Goal: Use online tool/utility: Utilize a website feature to perform a specific function

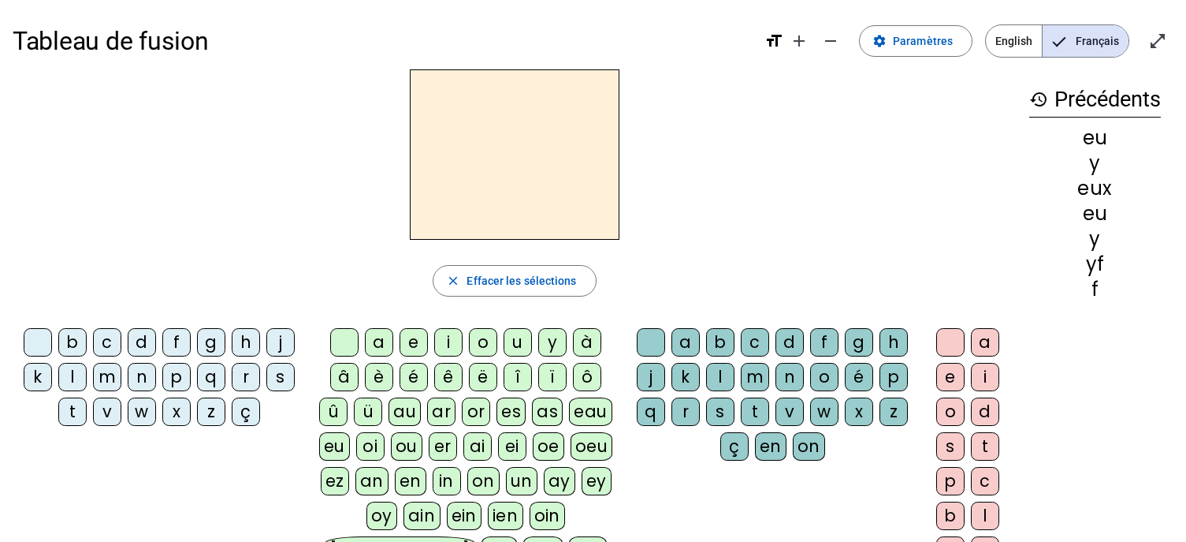
scroll to position [77, 0]
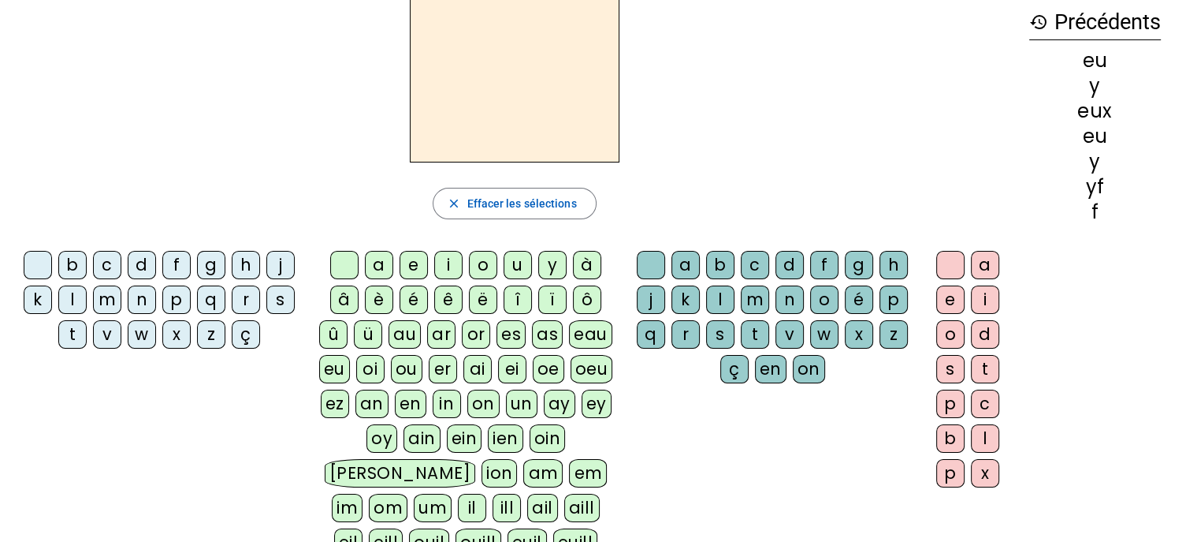
click at [108, 263] on div "c" at bounding box center [107, 265] width 28 height 28
click at [530, 438] on div "oin" at bounding box center [548, 438] width 36 height 28
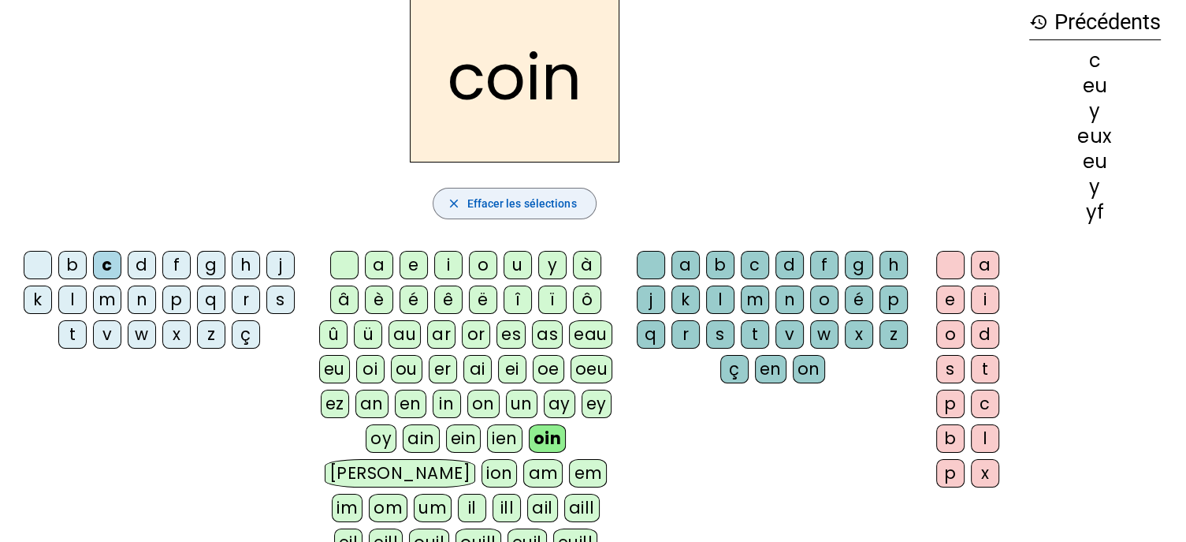
click at [558, 207] on span "Effacer les sélections" at bounding box center [522, 203] width 110 height 19
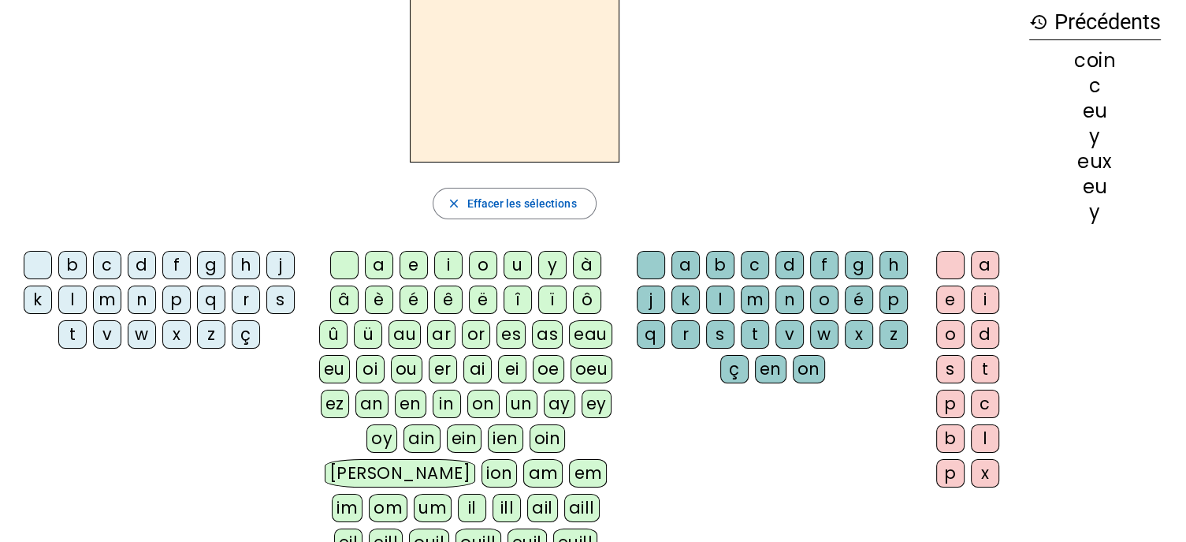
click at [177, 301] on div "p" at bounding box center [176, 299] width 28 height 28
click at [407, 333] on div "au" at bounding box center [405, 334] width 32 height 28
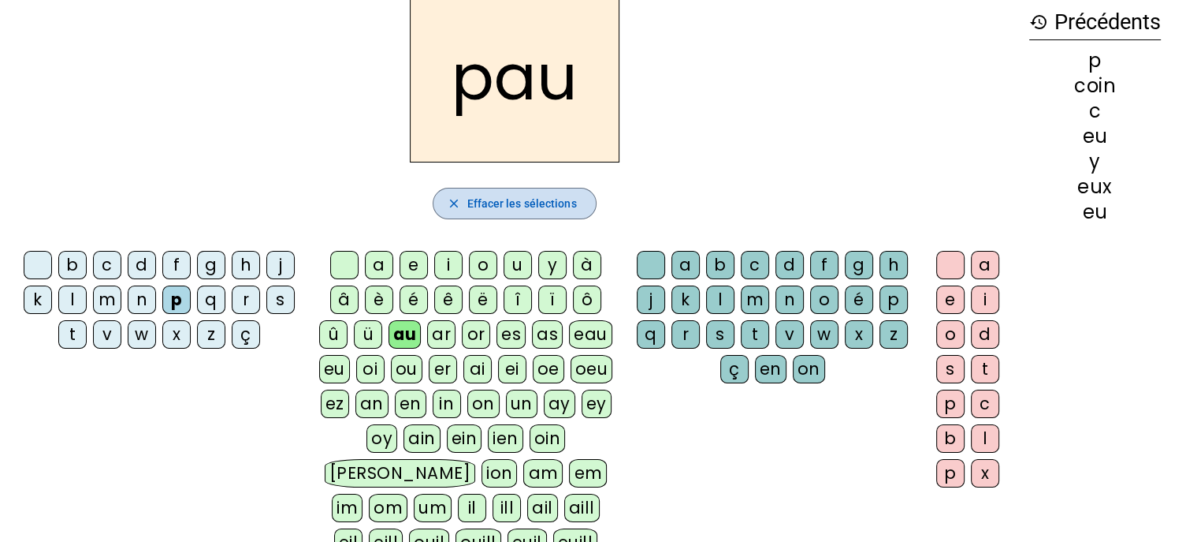
click at [512, 207] on span "Effacer les sélections" at bounding box center [522, 203] width 110 height 19
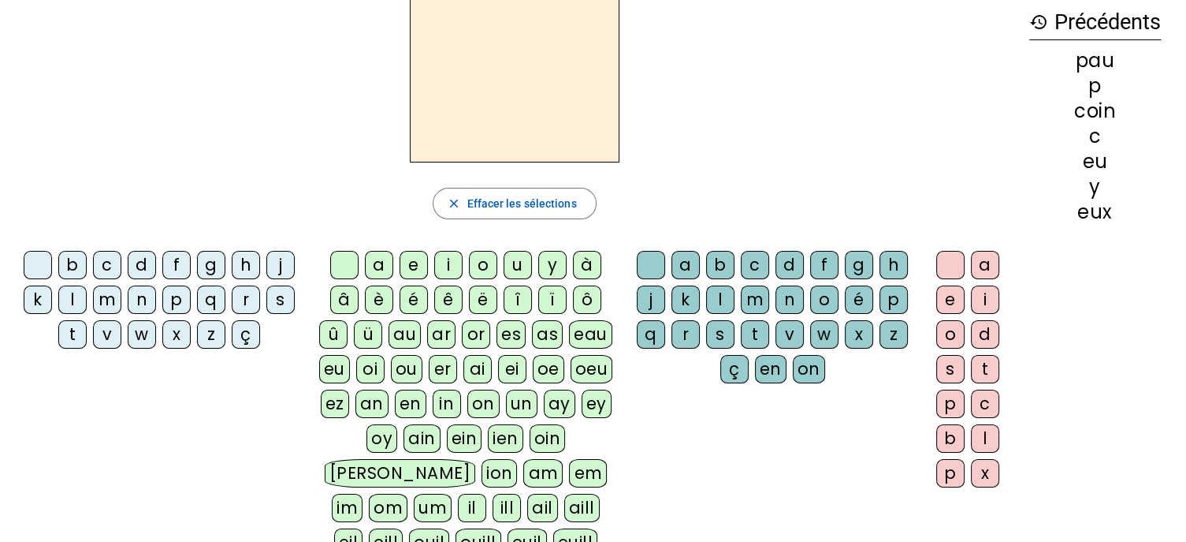
click at [102, 296] on div "m" at bounding box center [107, 299] width 28 height 28
click at [484, 363] on div "ai" at bounding box center [478, 369] width 28 height 28
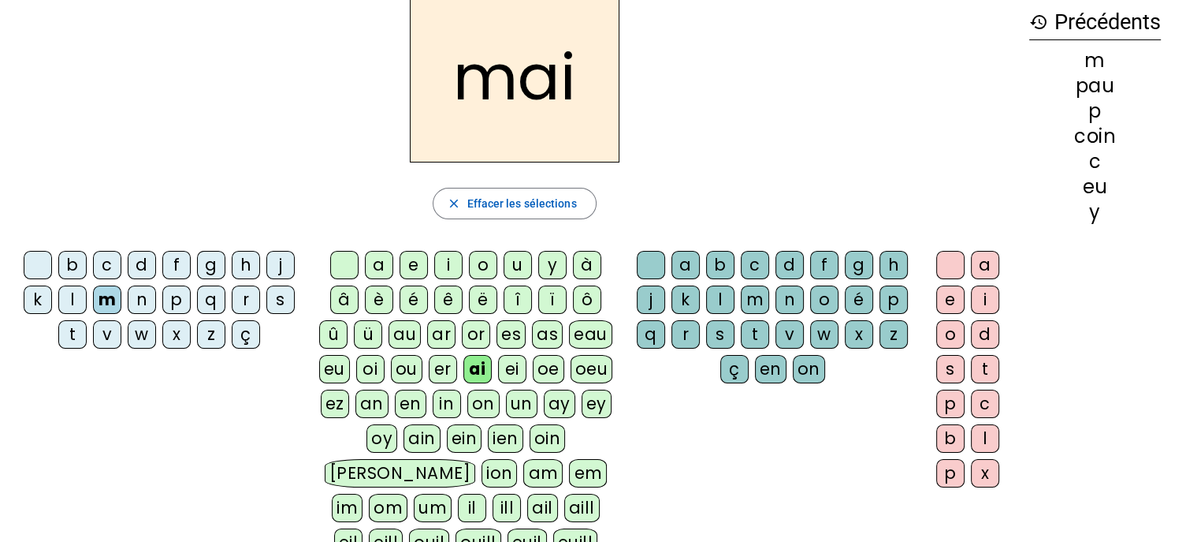
click at [283, 302] on div "s" at bounding box center [280, 299] width 28 height 28
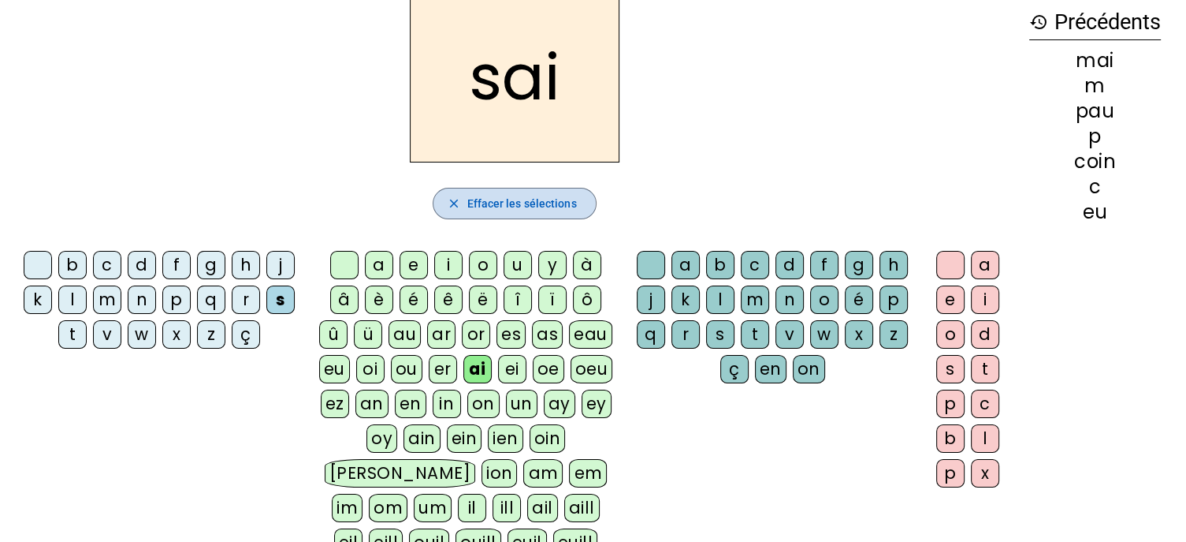
click at [494, 201] on span "Effacer les sélections" at bounding box center [522, 203] width 110 height 19
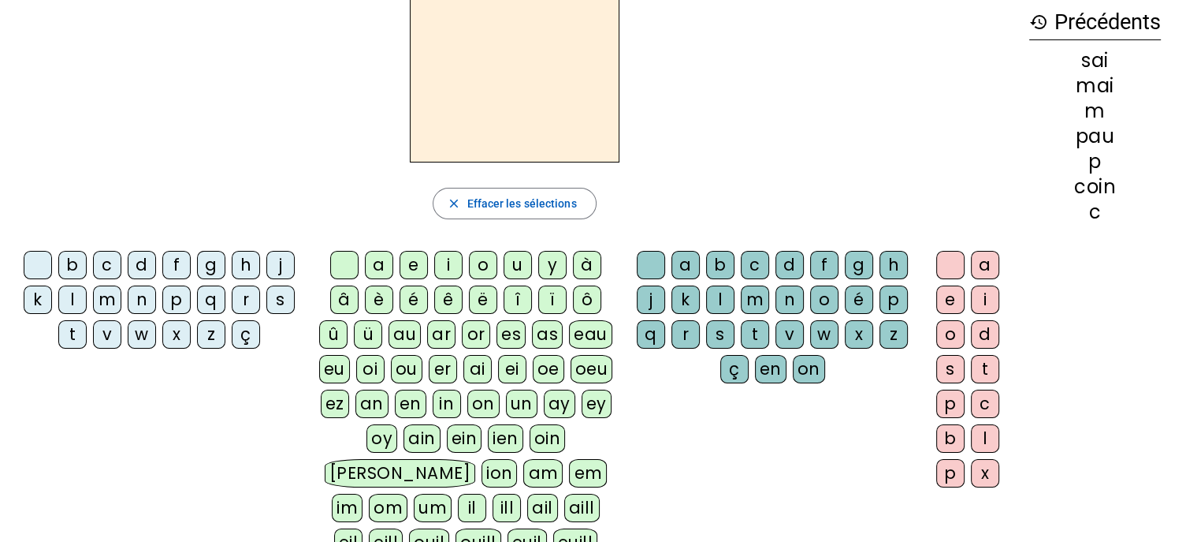
click at [109, 300] on div "m" at bounding box center [107, 299] width 28 height 28
click at [477, 368] on div "ai" at bounding box center [478, 369] width 28 height 28
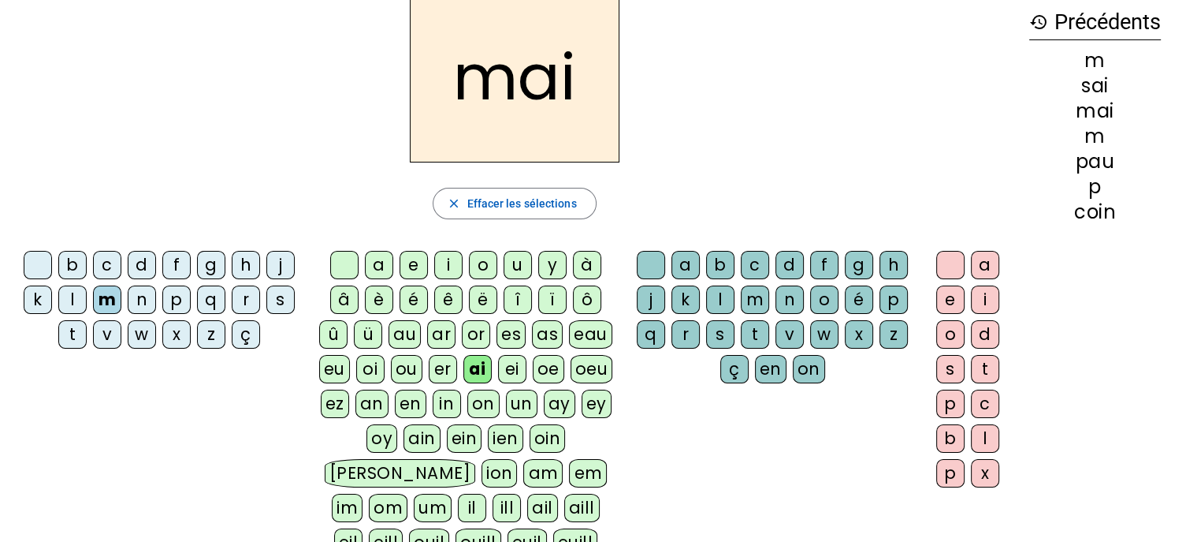
click at [724, 333] on div "s" at bounding box center [720, 334] width 28 height 28
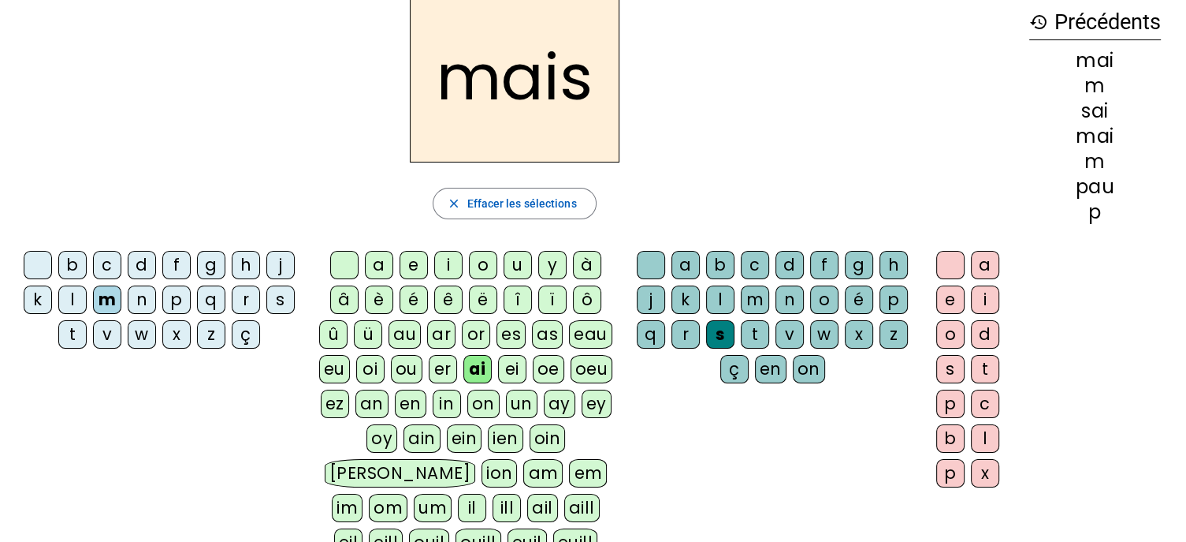
click at [948, 331] on div "o" at bounding box center [951, 334] width 28 height 28
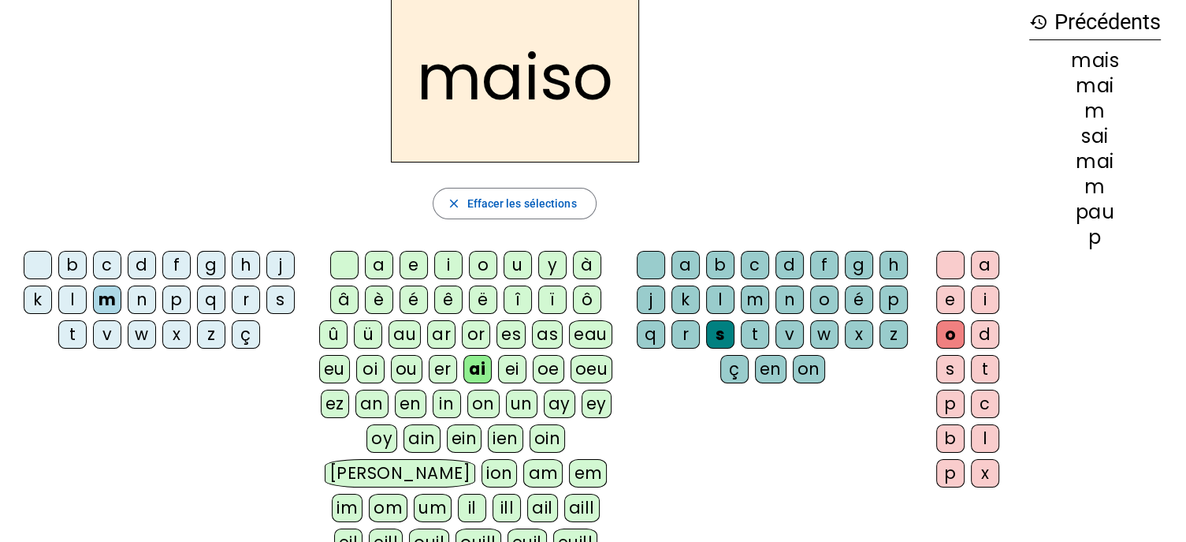
click at [810, 368] on div "on" at bounding box center [809, 369] width 32 height 28
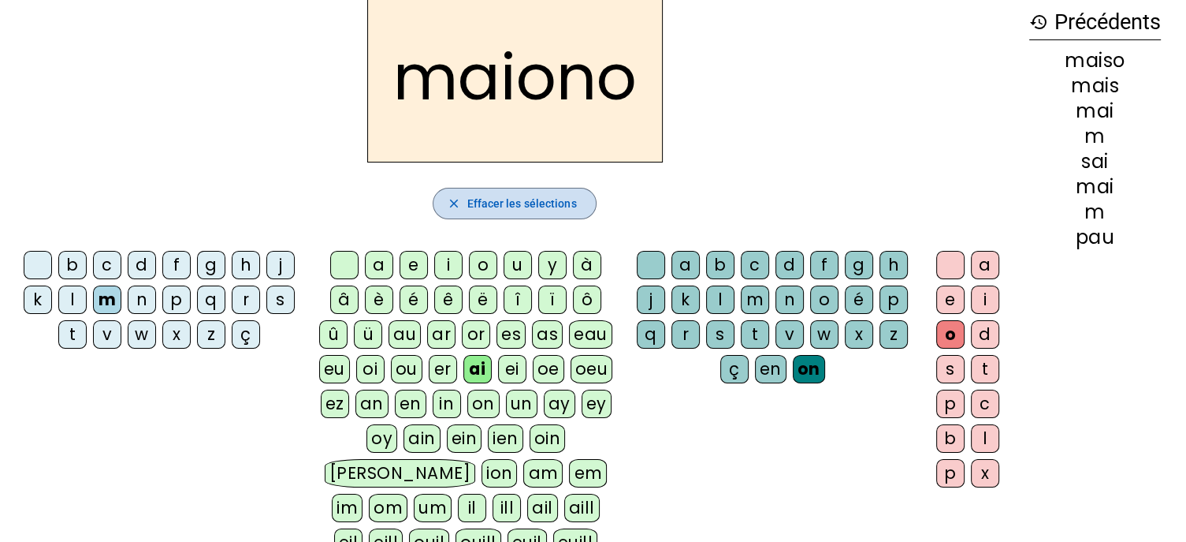
click at [557, 200] on span "Effacer les sélections" at bounding box center [522, 203] width 110 height 19
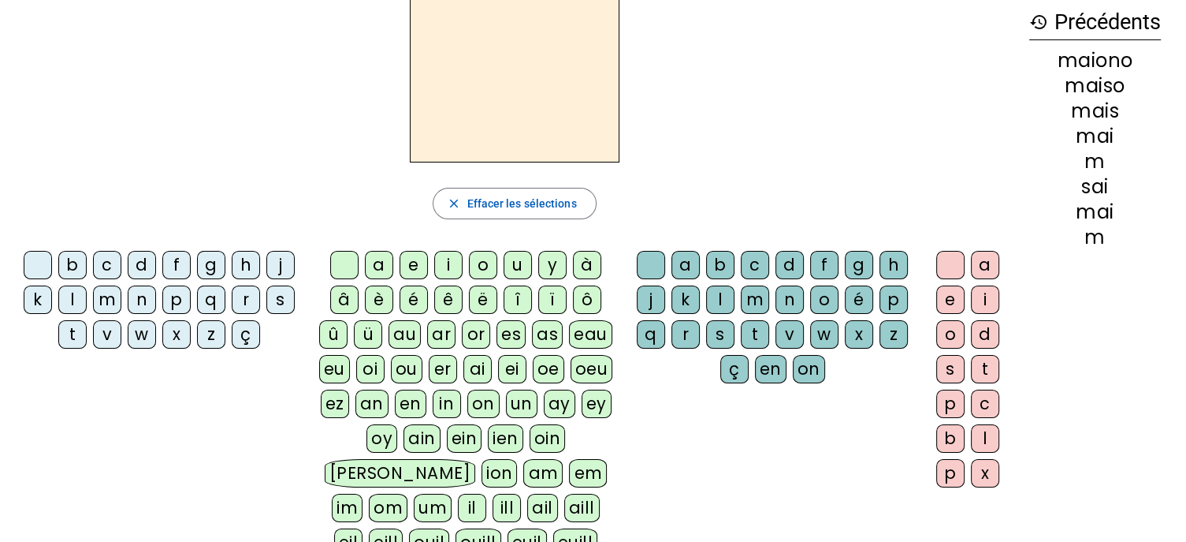
click at [106, 296] on div "m" at bounding box center [107, 299] width 28 height 28
click at [479, 363] on div "ai" at bounding box center [478, 369] width 28 height 28
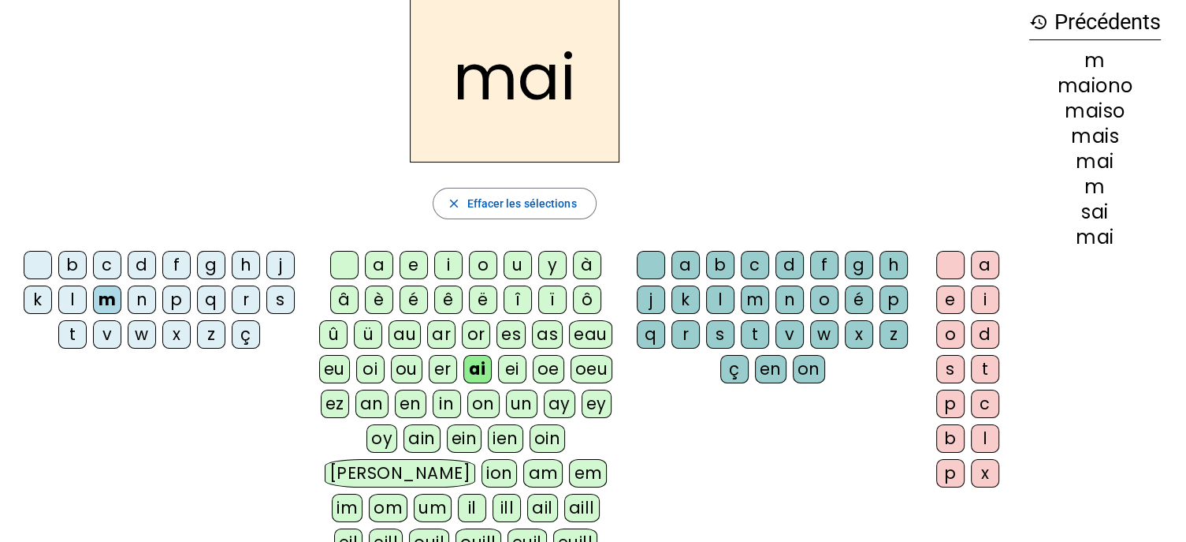
click at [719, 322] on div "s" at bounding box center [720, 334] width 28 height 28
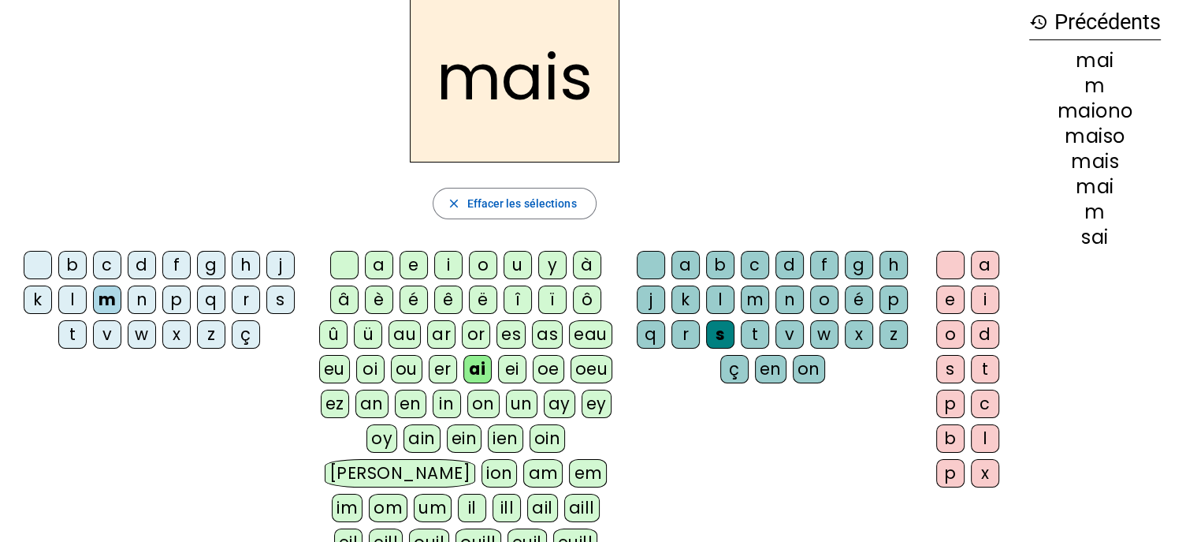
click at [814, 371] on div "on" at bounding box center [809, 369] width 32 height 28
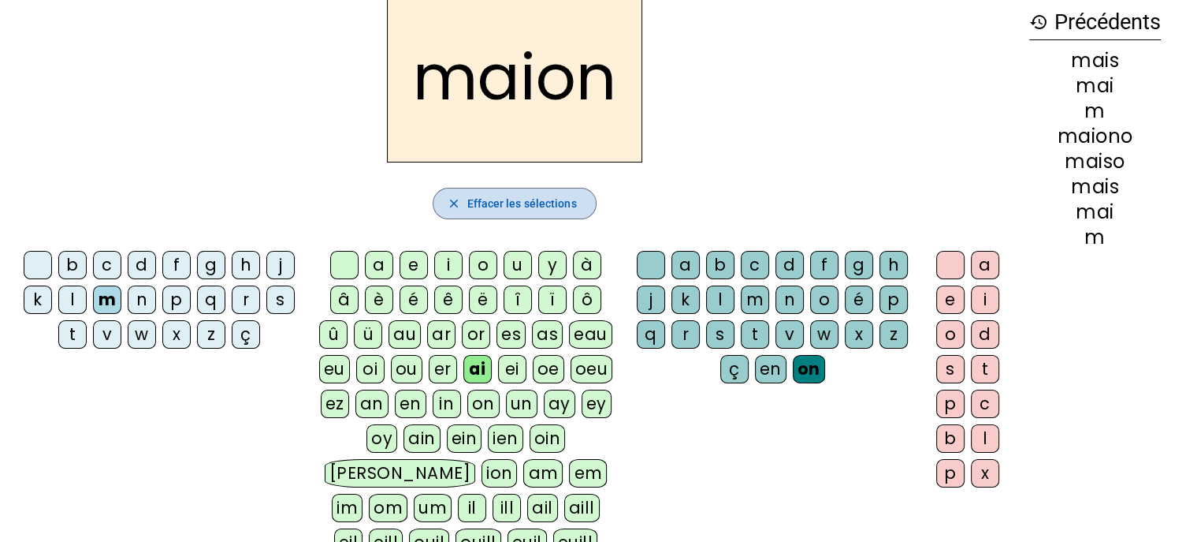
click at [537, 196] on span "Effacer les sélections" at bounding box center [522, 203] width 110 height 19
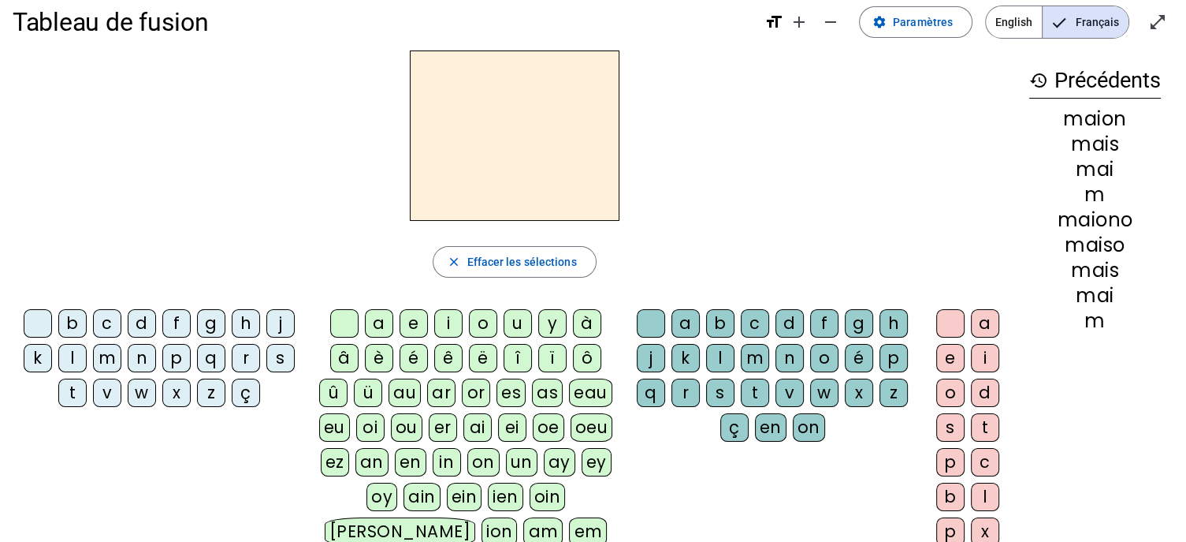
scroll to position [0, 0]
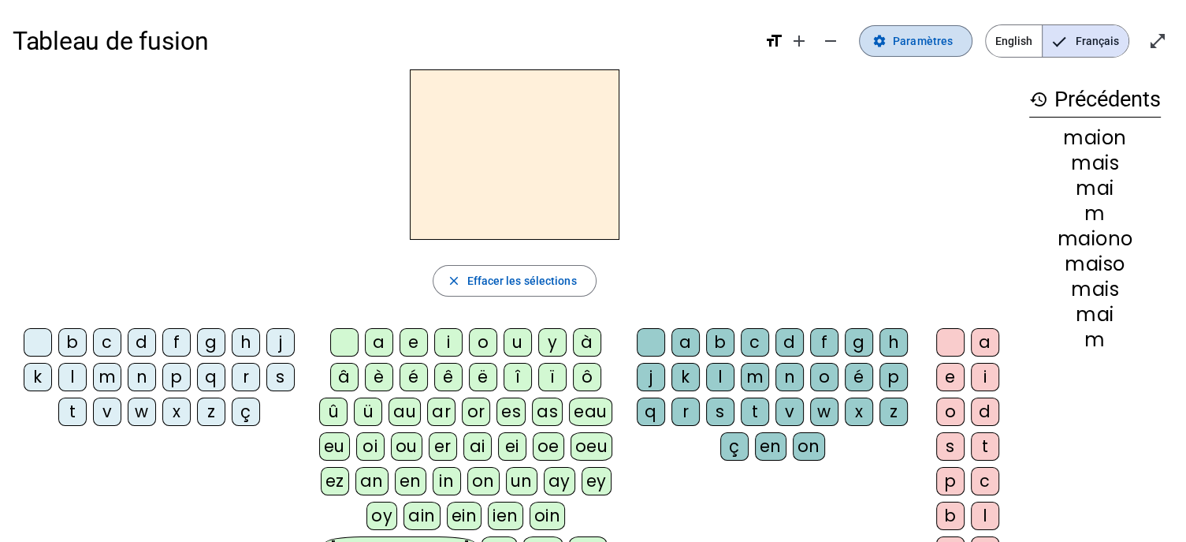
click at [948, 49] on span "Paramètres" at bounding box center [923, 41] width 60 height 19
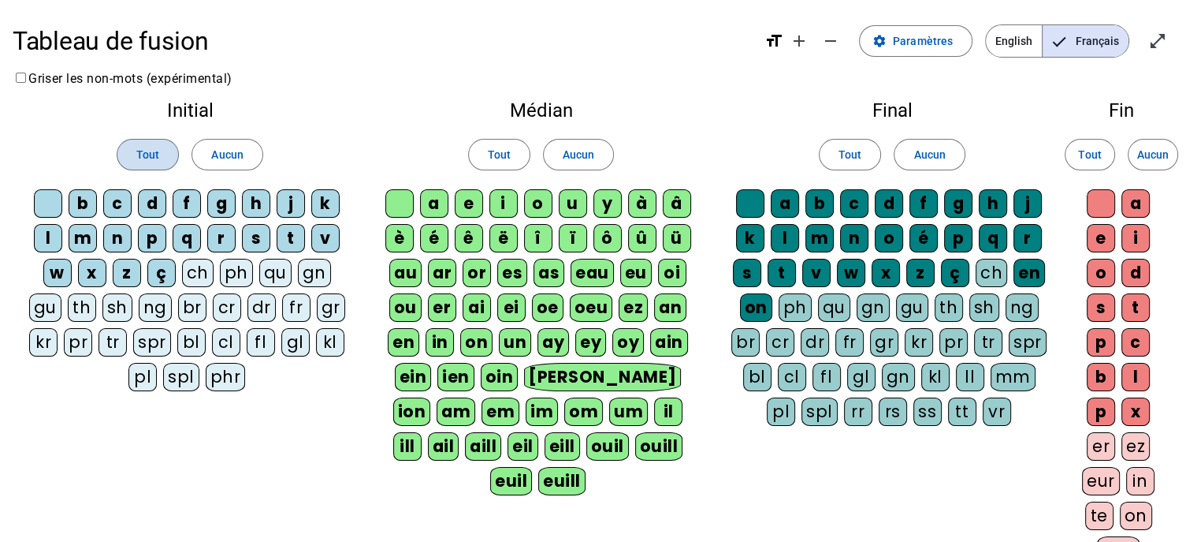
click at [141, 150] on span "Tout" at bounding box center [147, 154] width 23 height 19
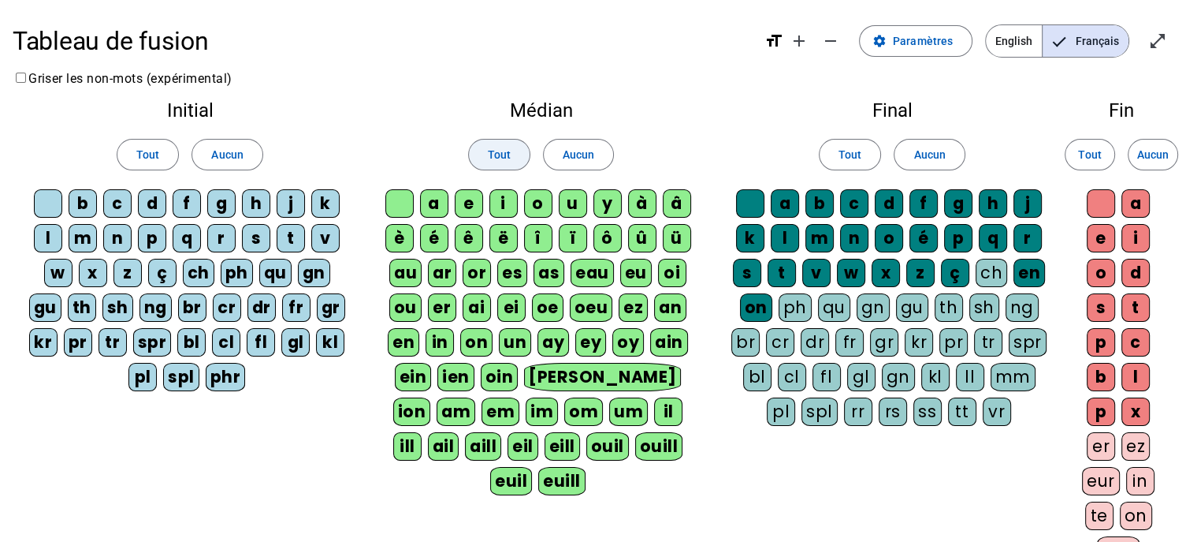
click at [492, 156] on span "Tout" at bounding box center [499, 154] width 23 height 19
click at [840, 155] on span "Tout" at bounding box center [850, 154] width 23 height 19
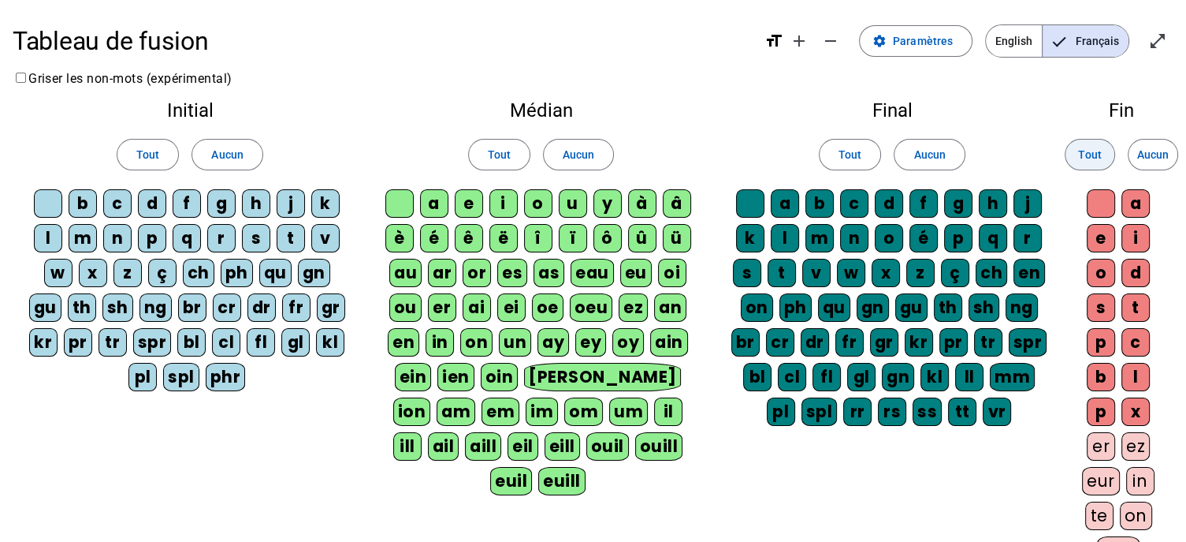
click at [1088, 158] on span "Tout" at bounding box center [1089, 154] width 23 height 19
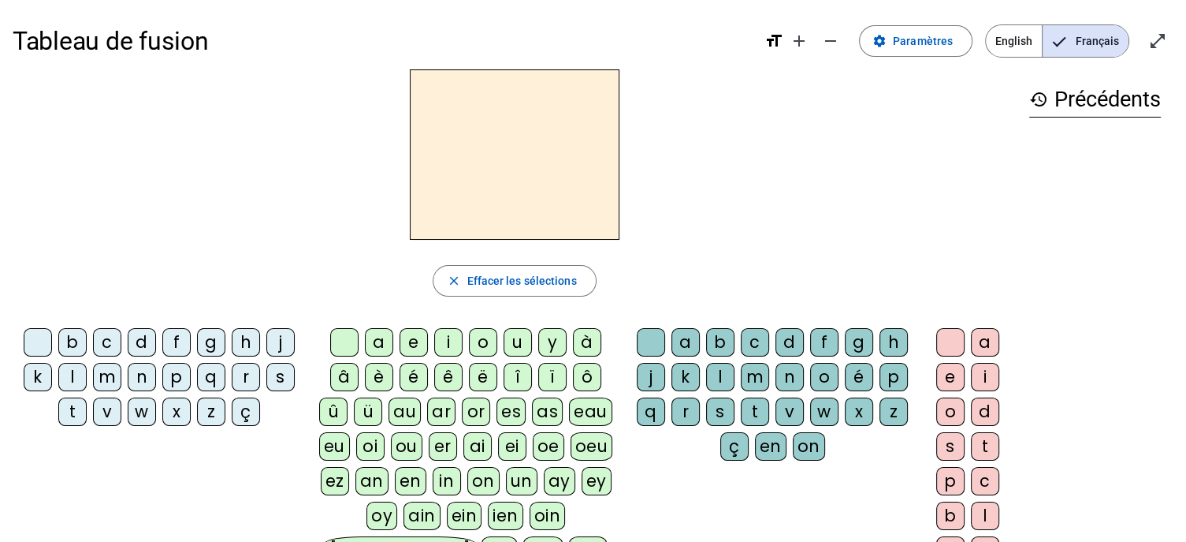
click at [105, 379] on div "m" at bounding box center [107, 377] width 28 height 28
click at [479, 449] on div "ai" at bounding box center [478, 446] width 28 height 28
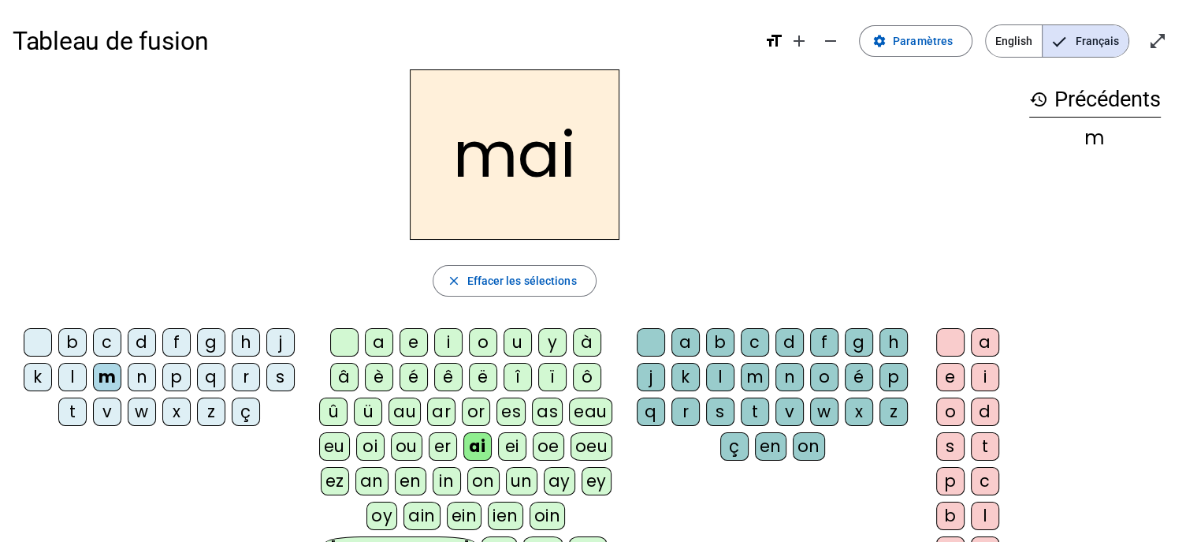
click at [712, 404] on div "s" at bounding box center [720, 411] width 28 height 28
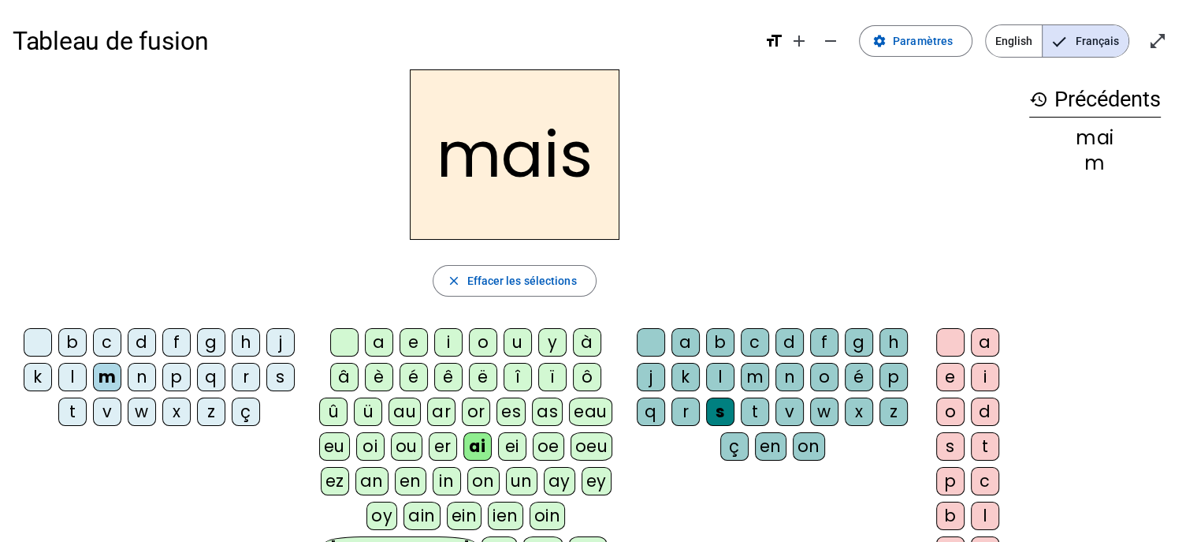
click at [814, 449] on div "on" at bounding box center [809, 446] width 32 height 28
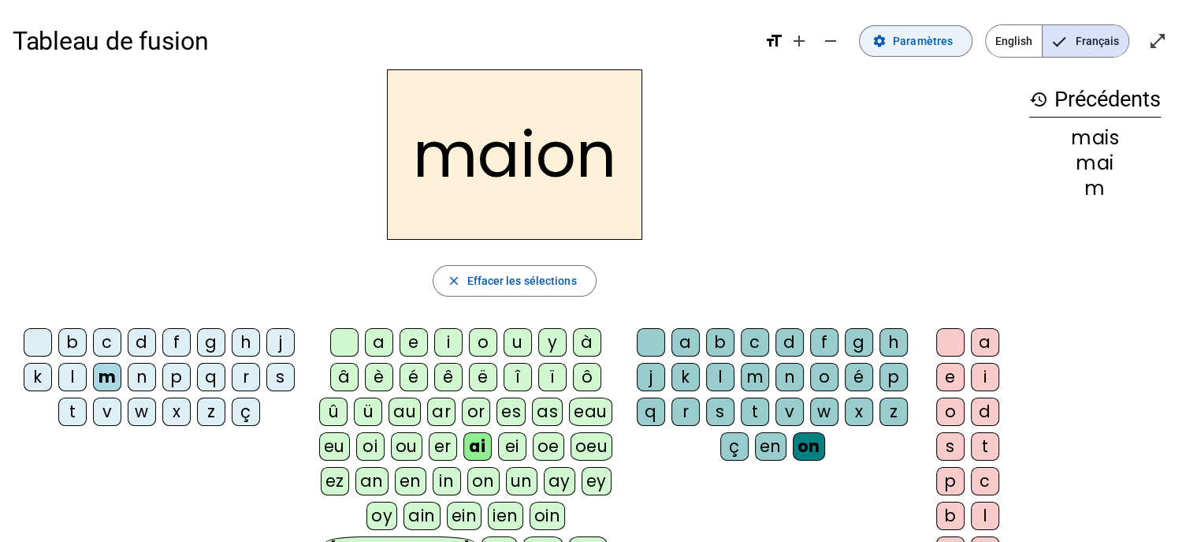
click at [913, 47] on span "Paramètres" at bounding box center [923, 41] width 60 height 19
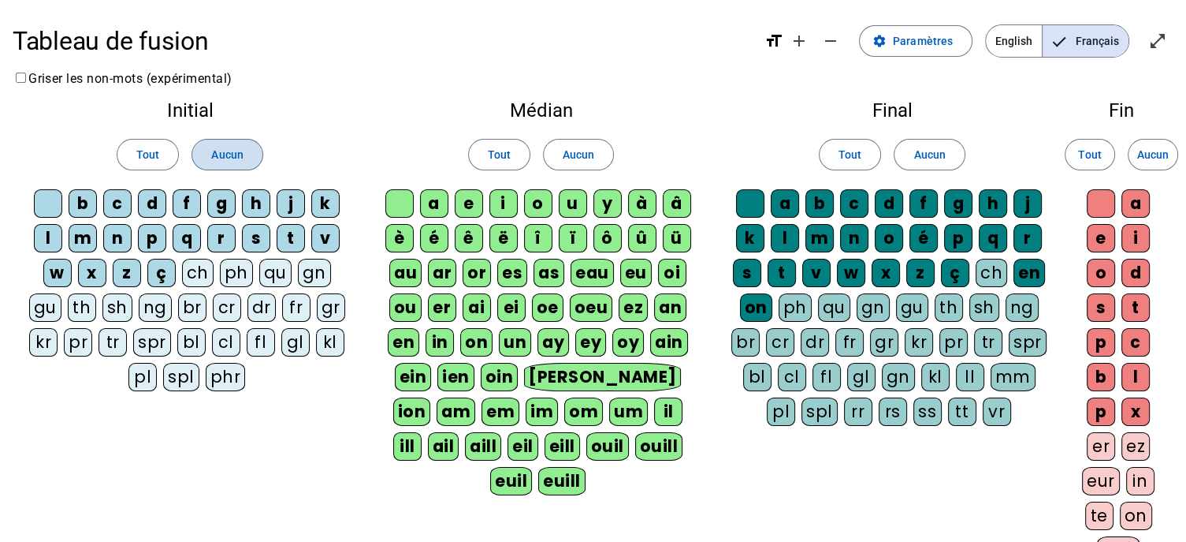
click at [228, 160] on span "Aucun" at bounding box center [227, 154] width 32 height 19
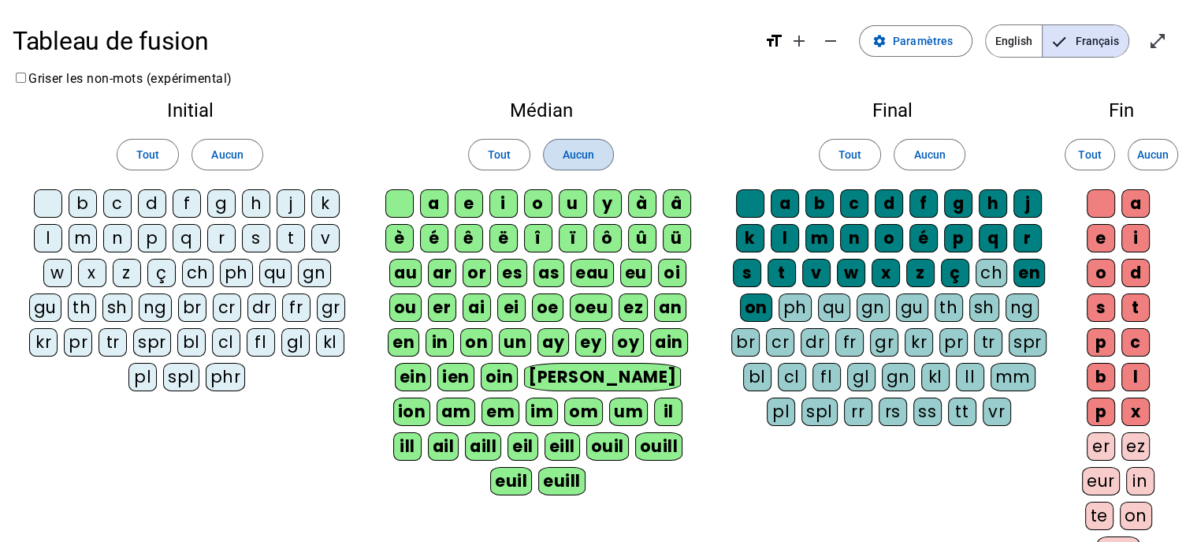
click at [588, 155] on span "Aucun" at bounding box center [579, 154] width 32 height 19
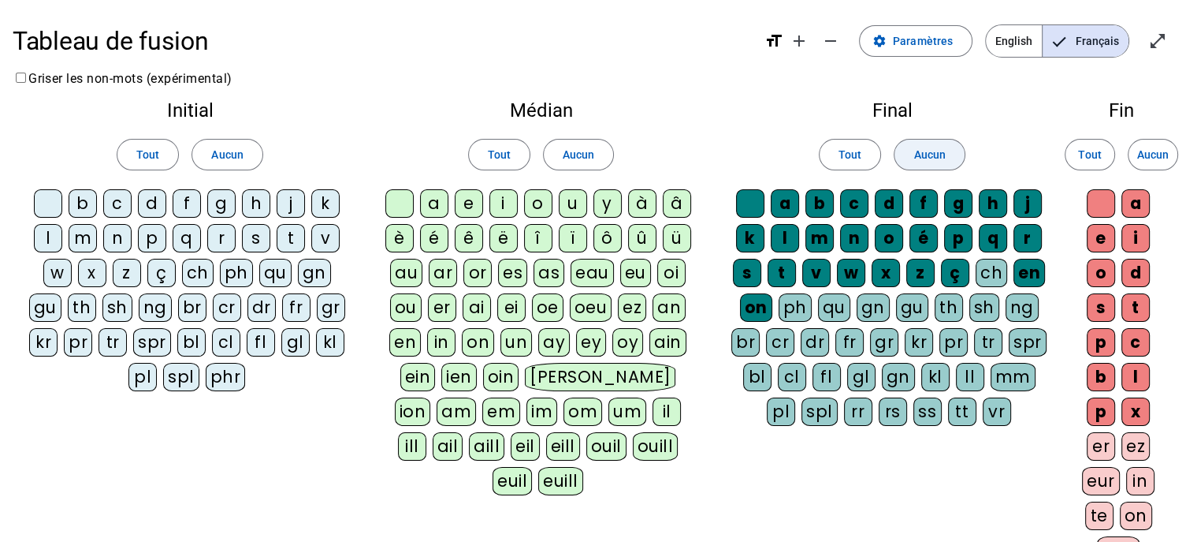
click at [943, 147] on span "Aucun" at bounding box center [930, 154] width 32 height 19
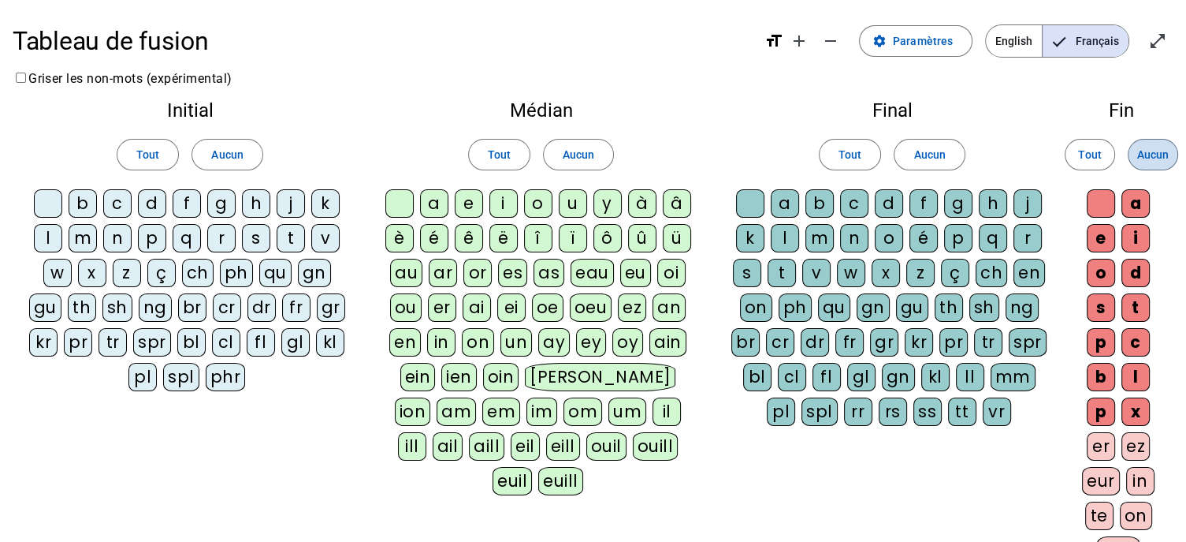
click at [1157, 157] on span "Aucun" at bounding box center [1154, 154] width 32 height 19
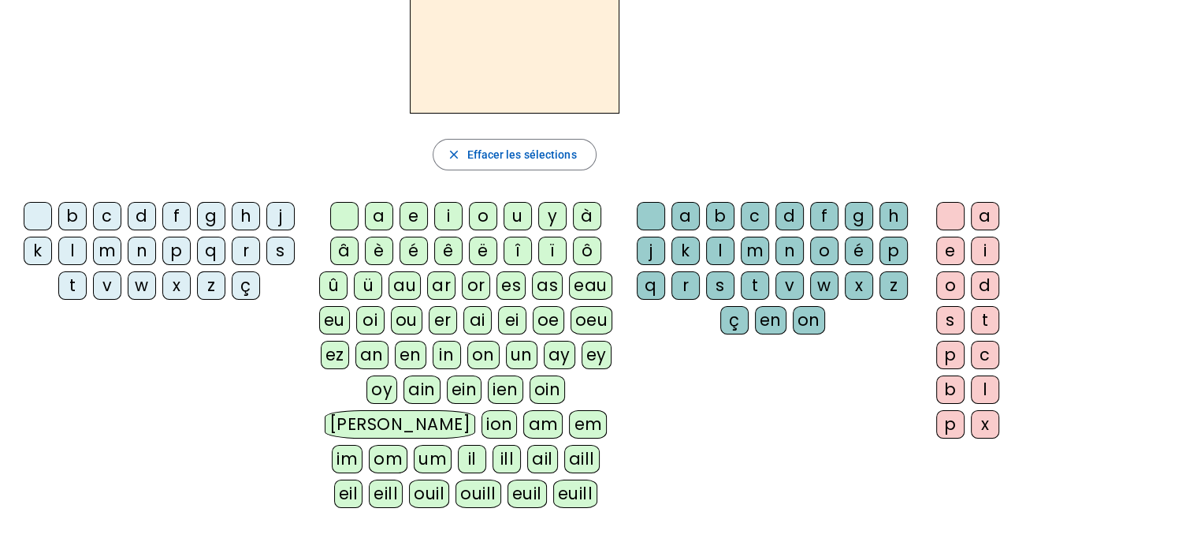
scroll to position [136, 0]
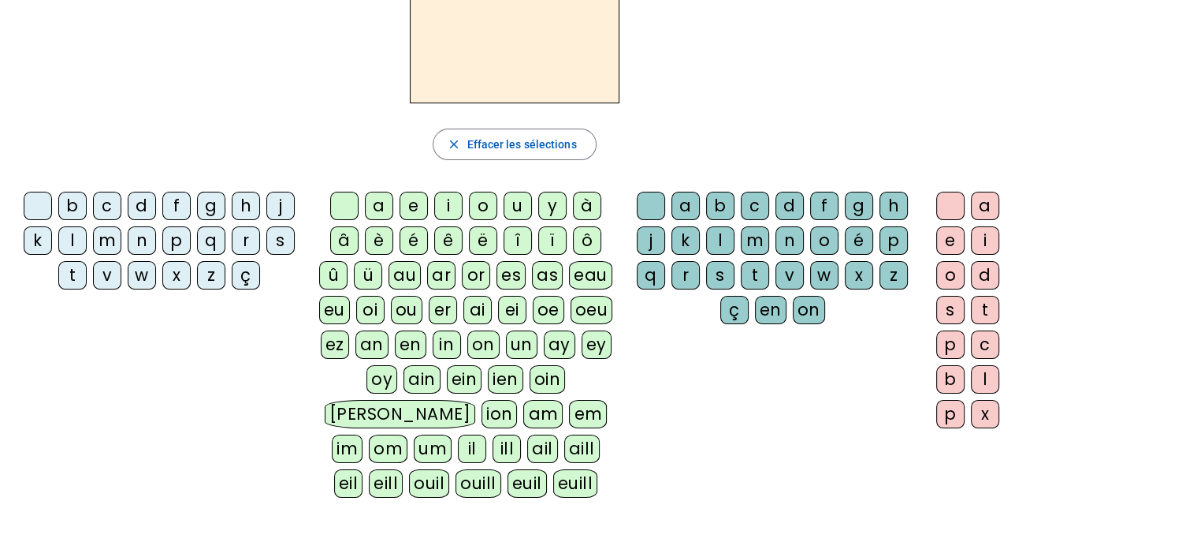
click at [112, 242] on div "m" at bounding box center [107, 240] width 28 height 28
click at [482, 305] on div "ai" at bounding box center [478, 310] width 28 height 28
click at [721, 278] on div "s" at bounding box center [720, 275] width 28 height 28
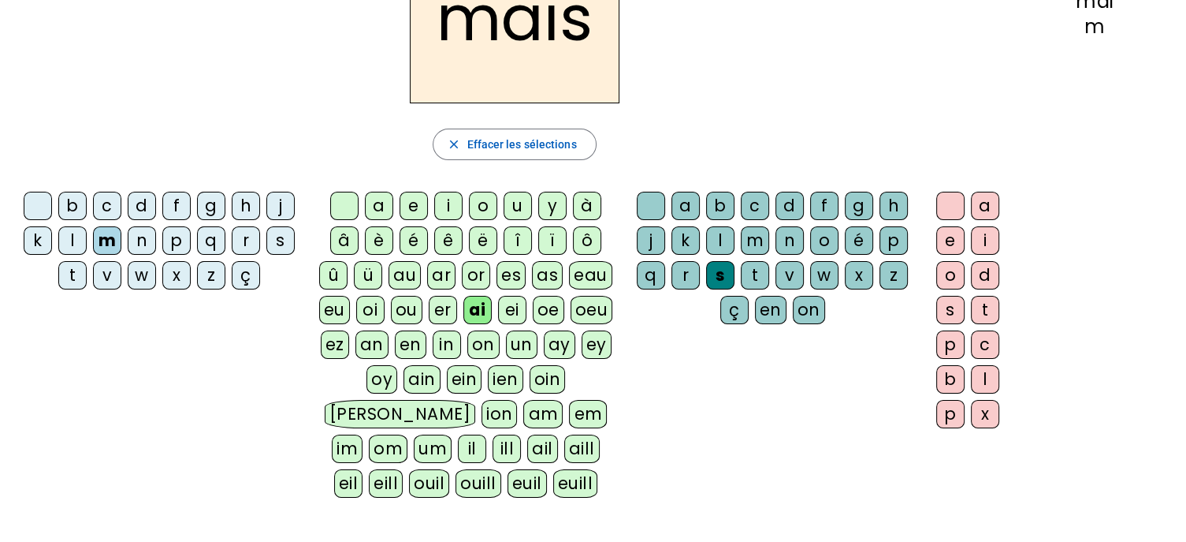
click at [813, 315] on div "on" at bounding box center [809, 310] width 32 height 28
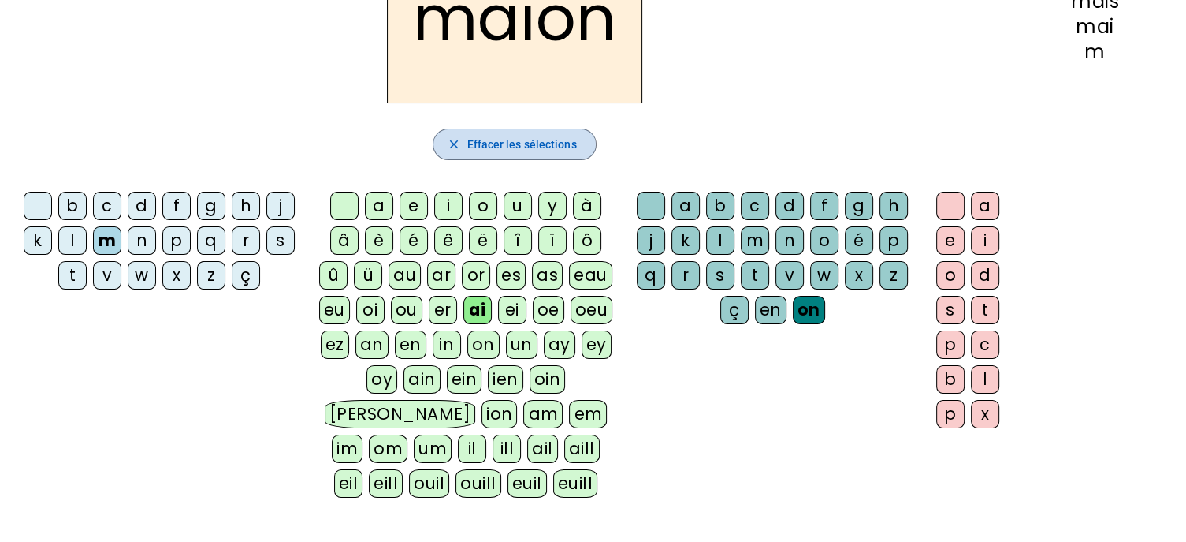
click at [510, 145] on span "Effacer les sélections" at bounding box center [522, 144] width 110 height 19
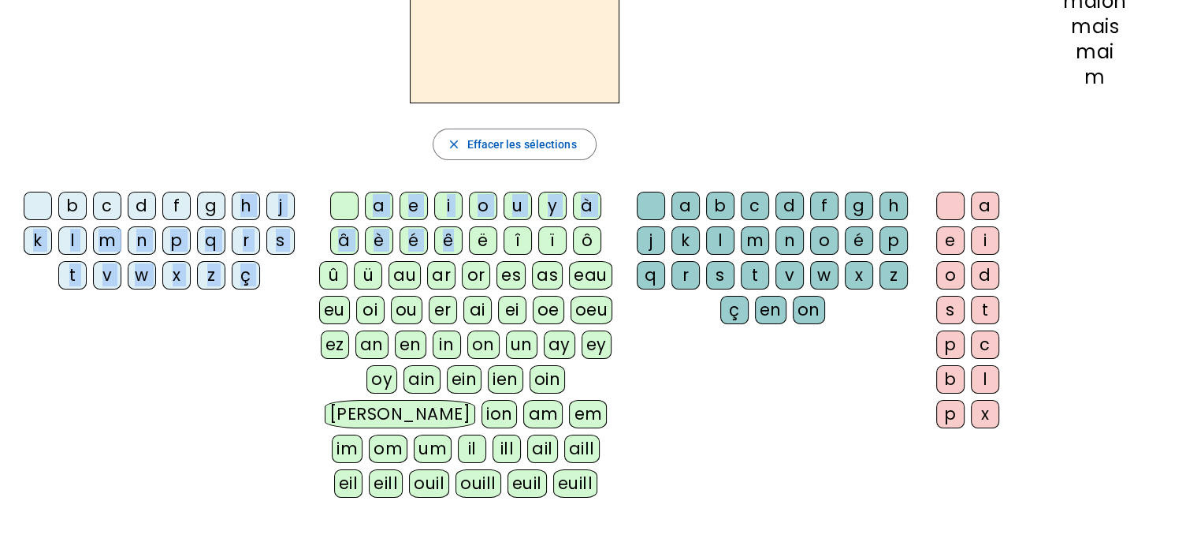
drag, startPoint x: 215, startPoint y: 217, endPoint x: 487, endPoint y: 223, distance: 272.0
click at [487, 223] on div "b c d f g h j k l m n p q r s t v w x z ç a e i o u y à â è é ê ë [PERSON_NAME]…" at bounding box center [515, 347] width 1004 height 325
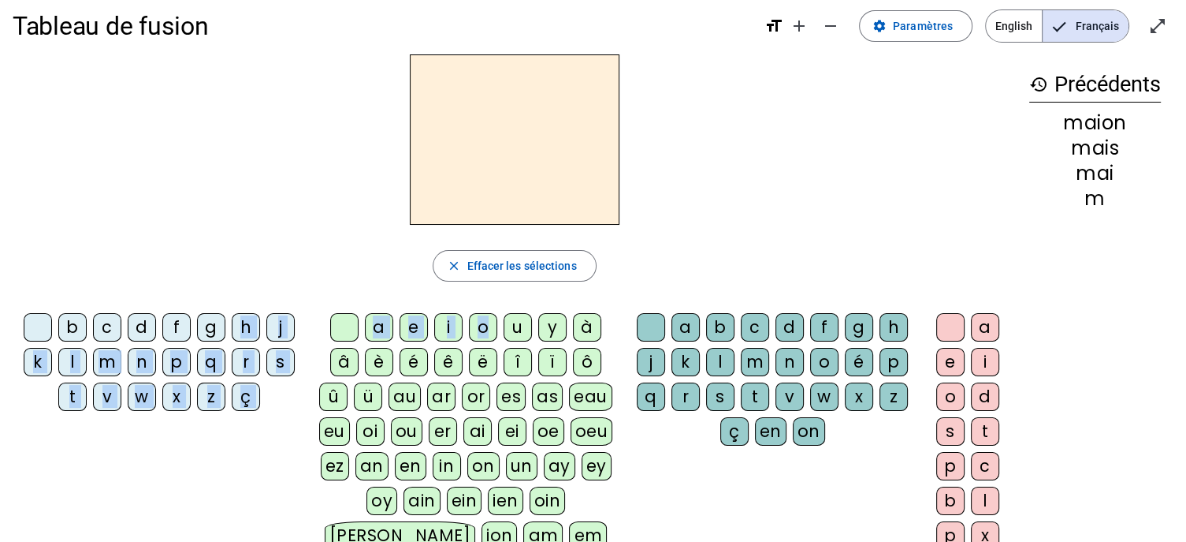
scroll to position [0, 0]
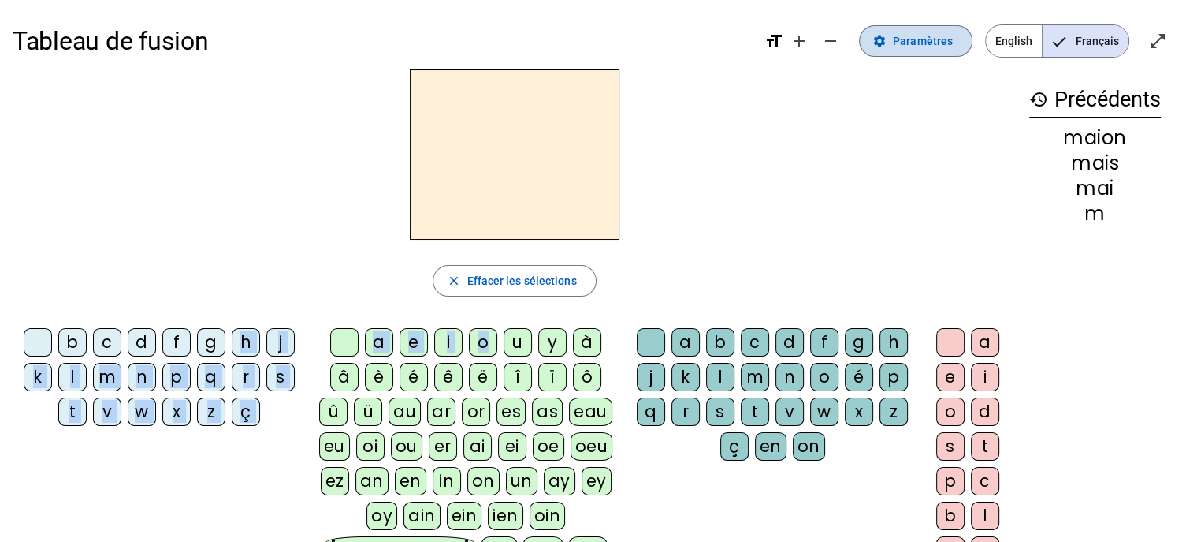
click at [906, 40] on span "Paramètres" at bounding box center [923, 41] width 60 height 19
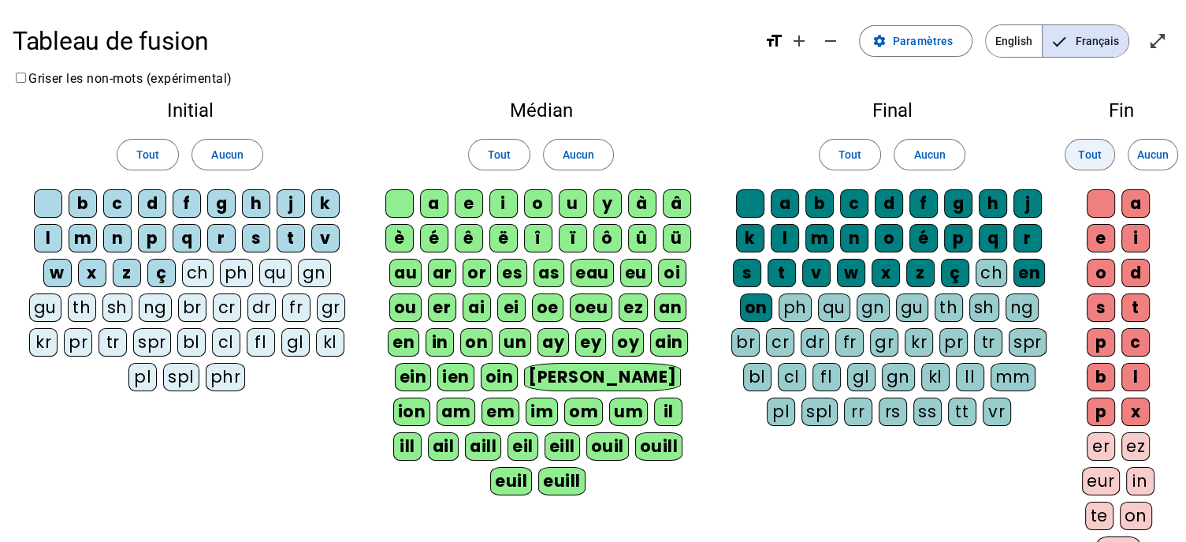
click at [1099, 155] on span "Tout" at bounding box center [1089, 154] width 23 height 19
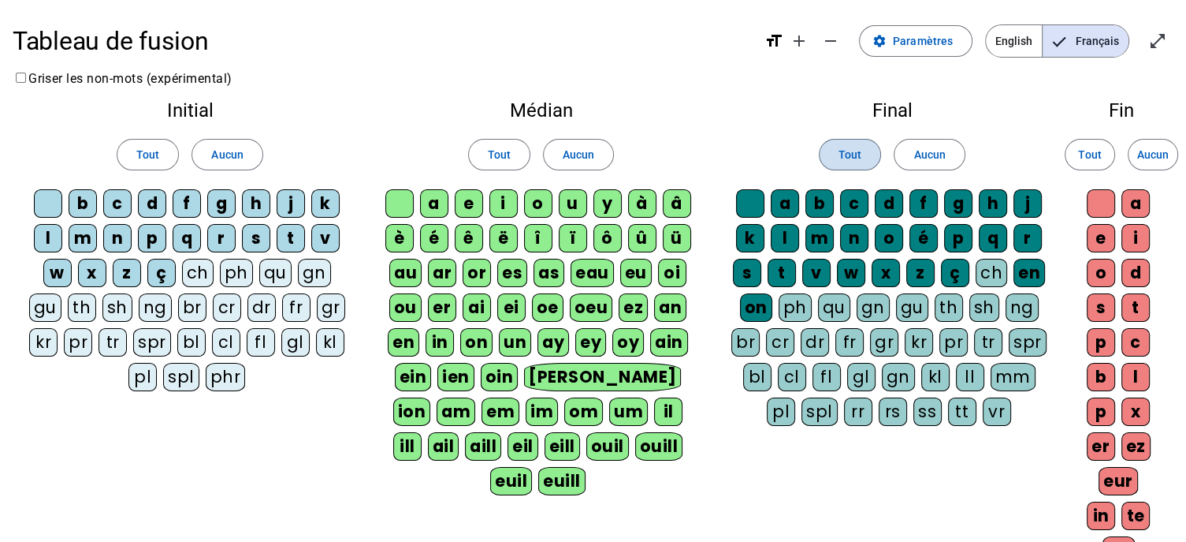
click at [848, 155] on span "Tout" at bounding box center [850, 154] width 23 height 19
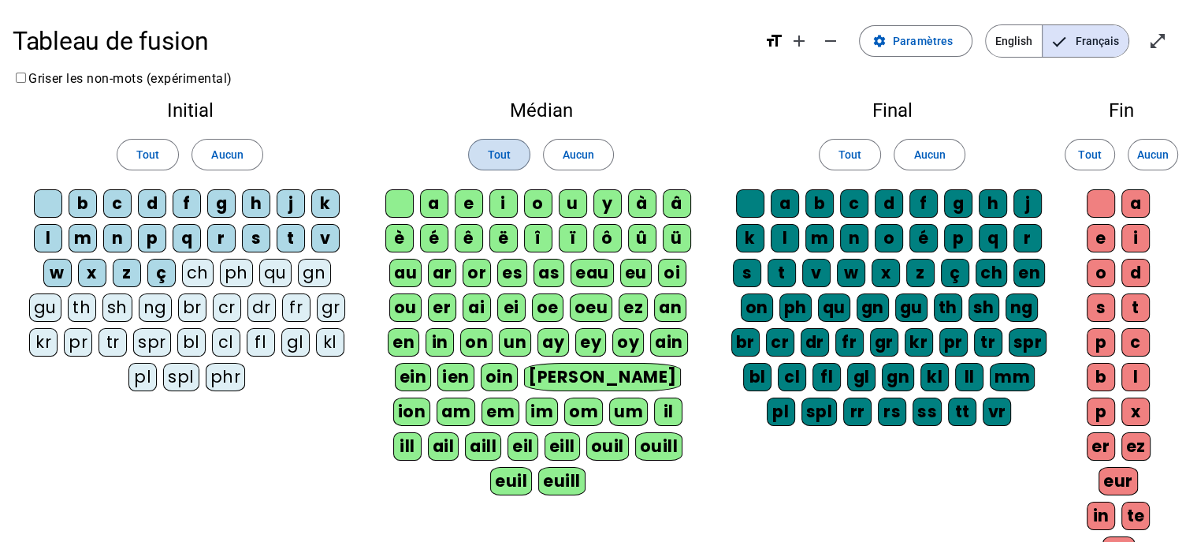
click at [505, 157] on span "Tout" at bounding box center [499, 154] width 23 height 19
click at [148, 154] on span "Tout" at bounding box center [147, 154] width 23 height 19
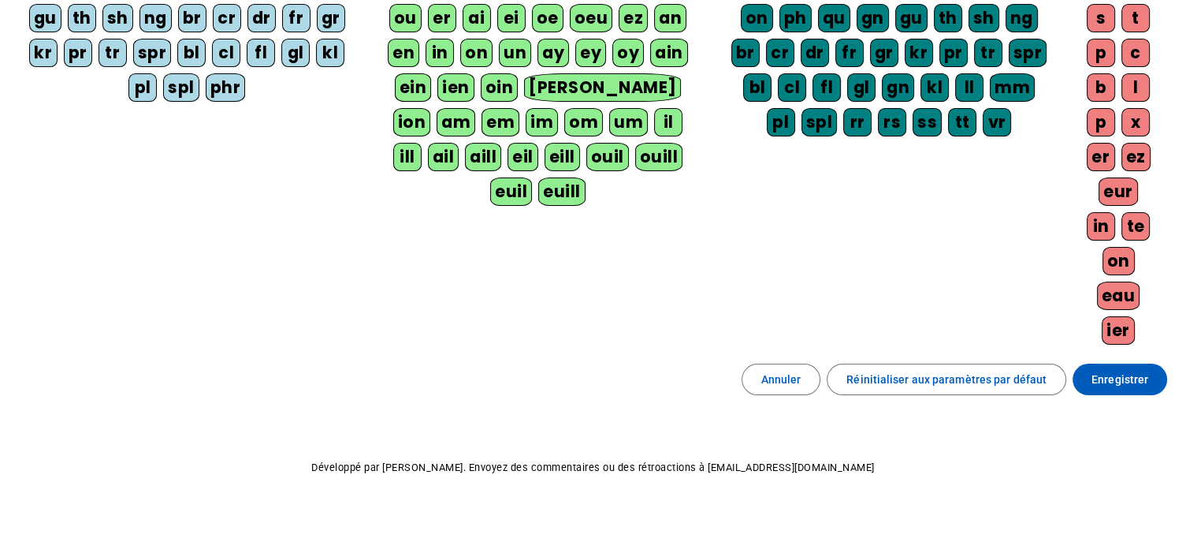
scroll to position [290, 0]
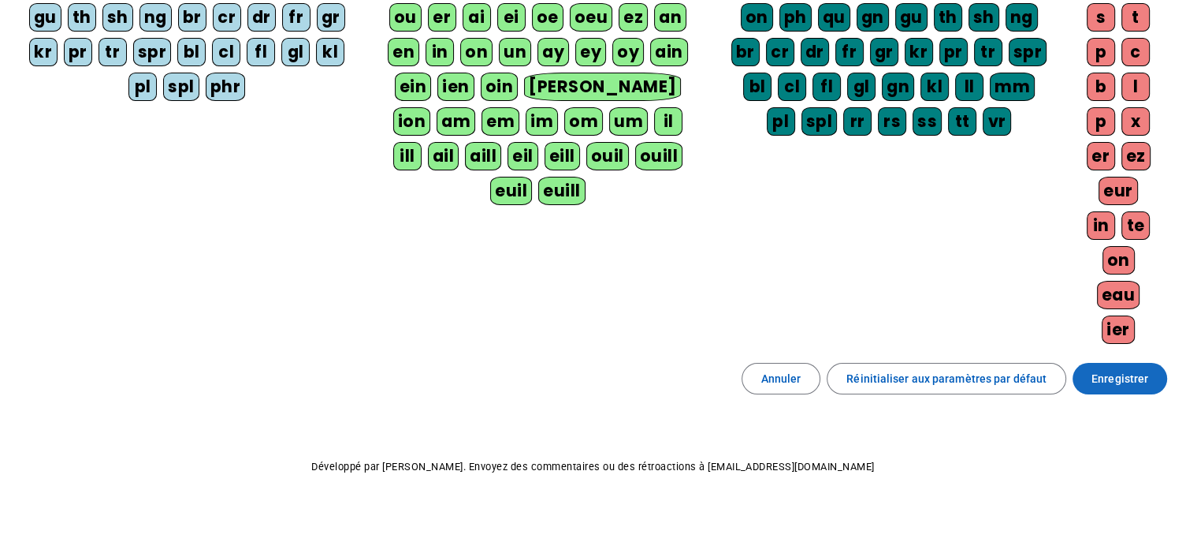
click at [1130, 369] on span "Enregistrer" at bounding box center [1120, 378] width 57 height 19
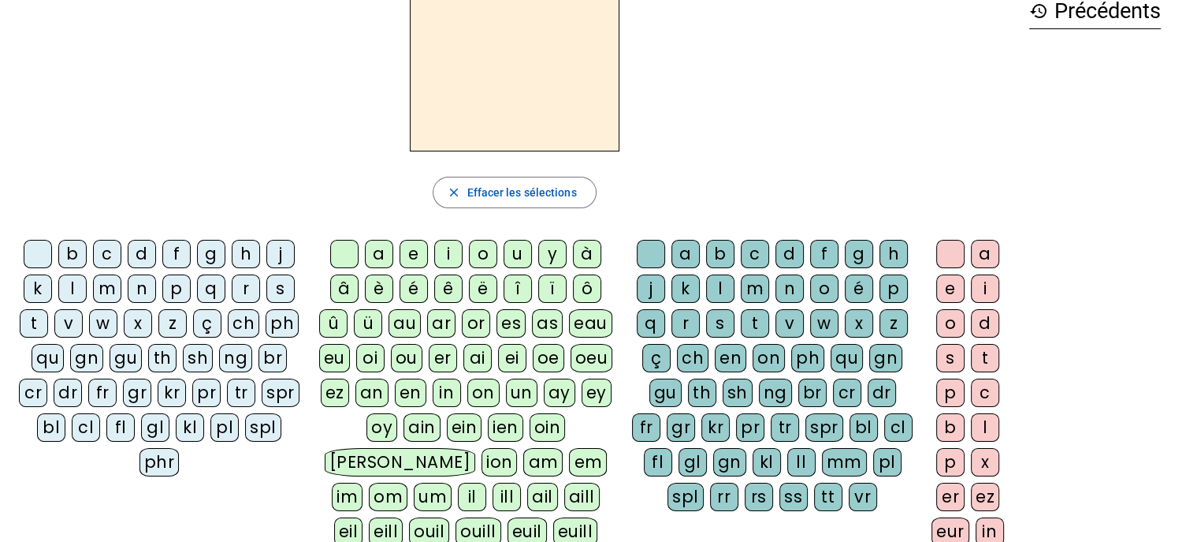
scroll to position [76, 0]
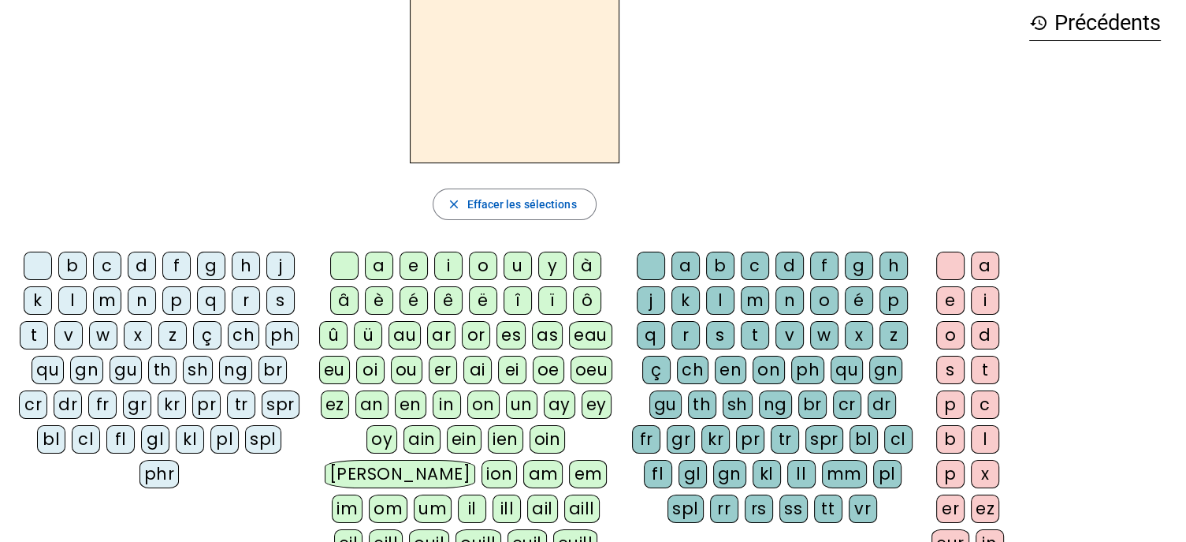
click at [110, 300] on div "m" at bounding box center [107, 300] width 28 height 28
click at [475, 368] on div "ai" at bounding box center [478, 370] width 28 height 28
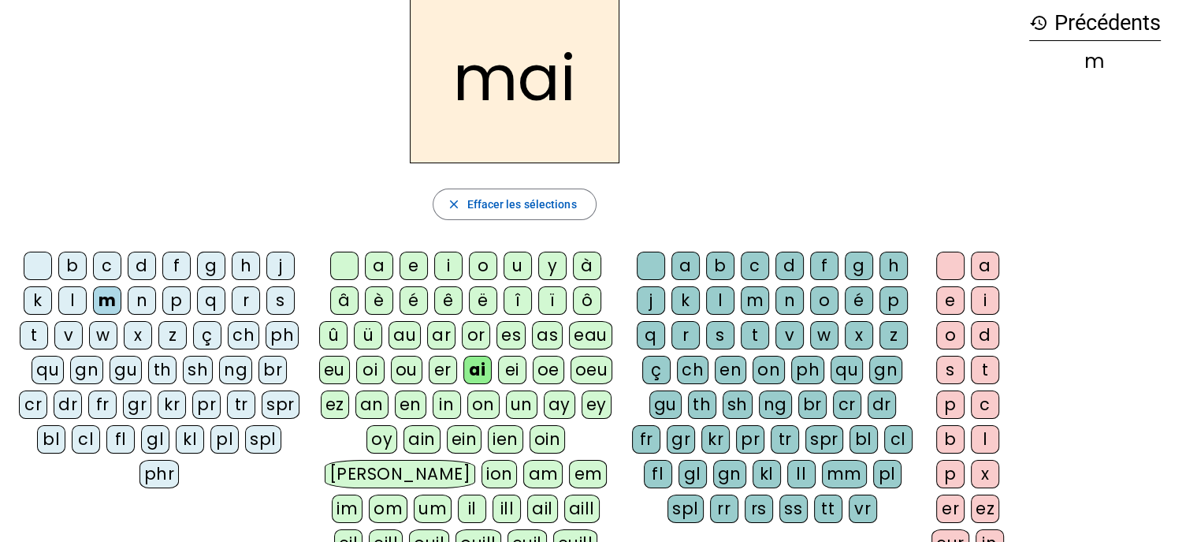
click at [722, 330] on div "s" at bounding box center [720, 335] width 28 height 28
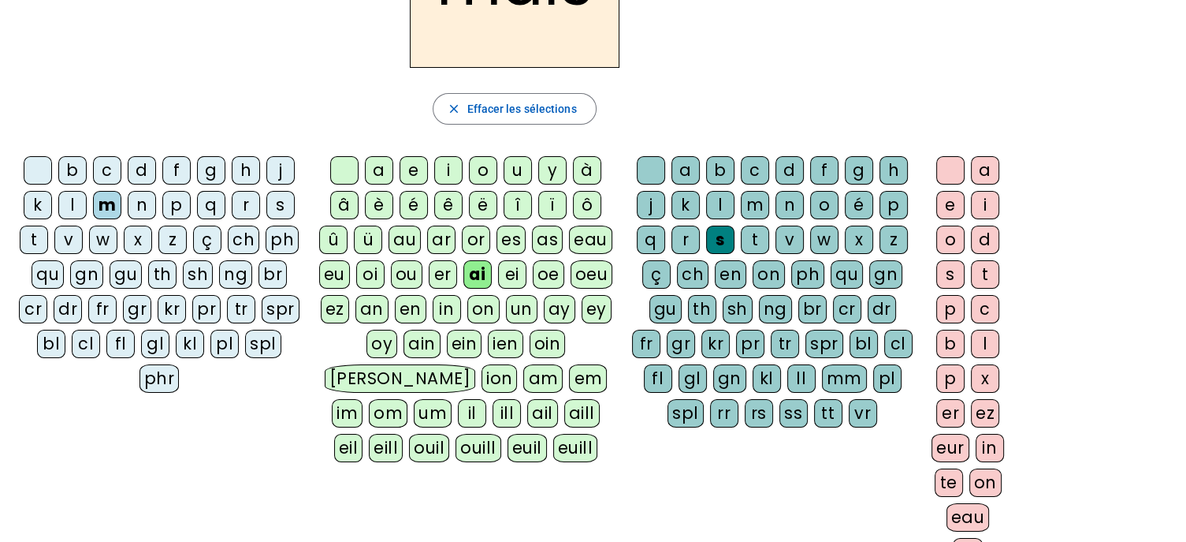
scroll to position [183, 0]
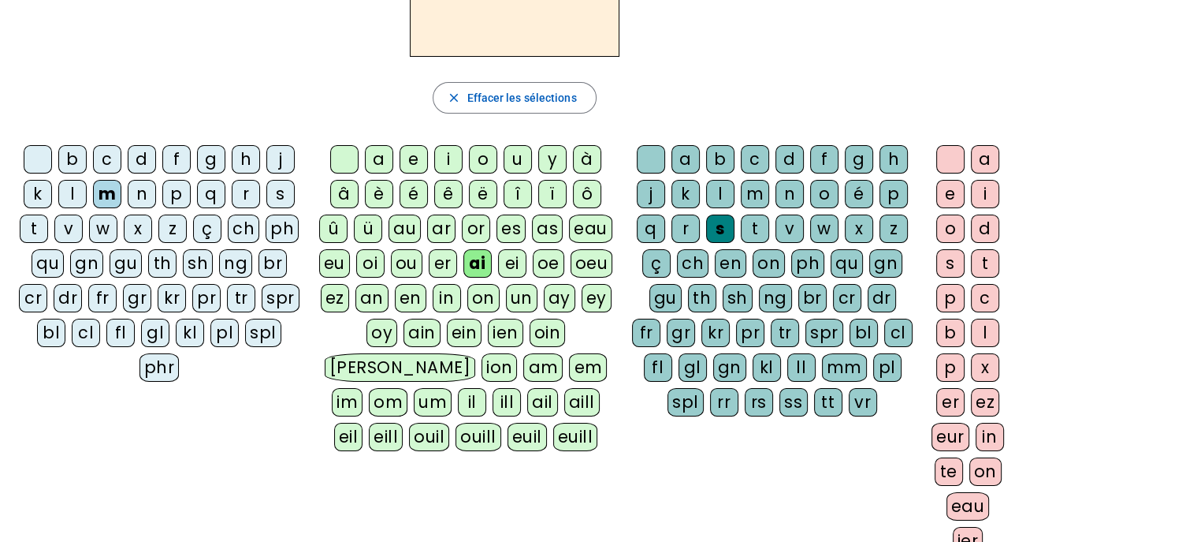
click at [987, 465] on div "on" at bounding box center [986, 471] width 32 height 28
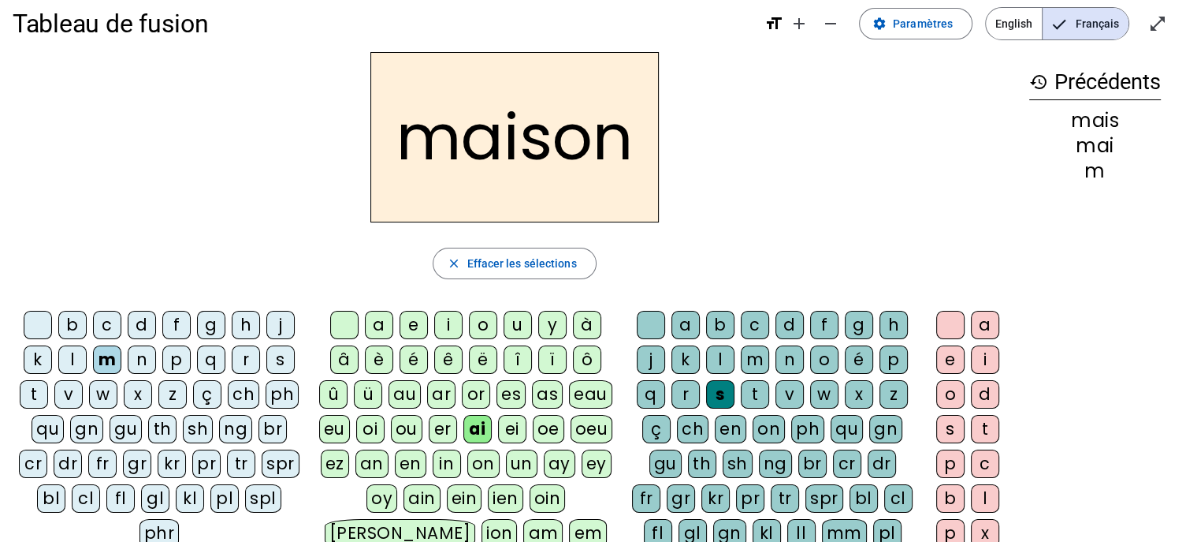
scroll to position [16, 0]
